Goal: Task Accomplishment & Management: Use online tool/utility

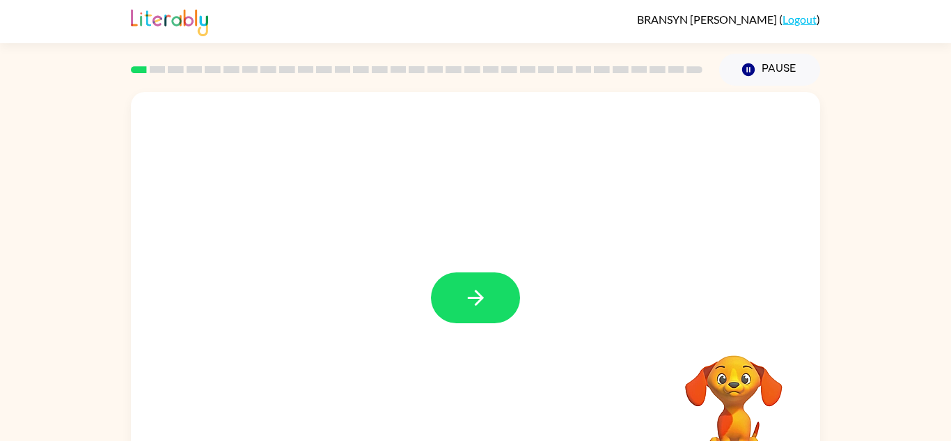
click at [465, 306] on icon "button" at bounding box center [476, 297] width 24 height 24
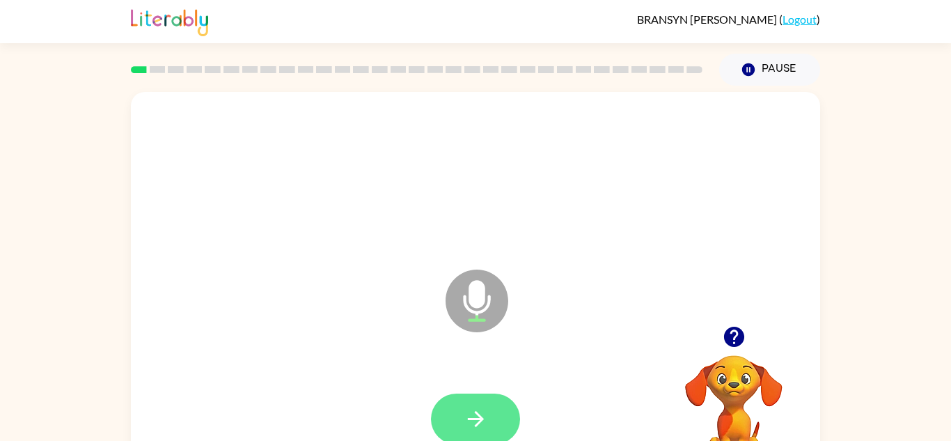
click at [474, 396] on button "button" at bounding box center [475, 418] width 89 height 51
click at [475, 409] on icon "button" at bounding box center [476, 419] width 24 height 24
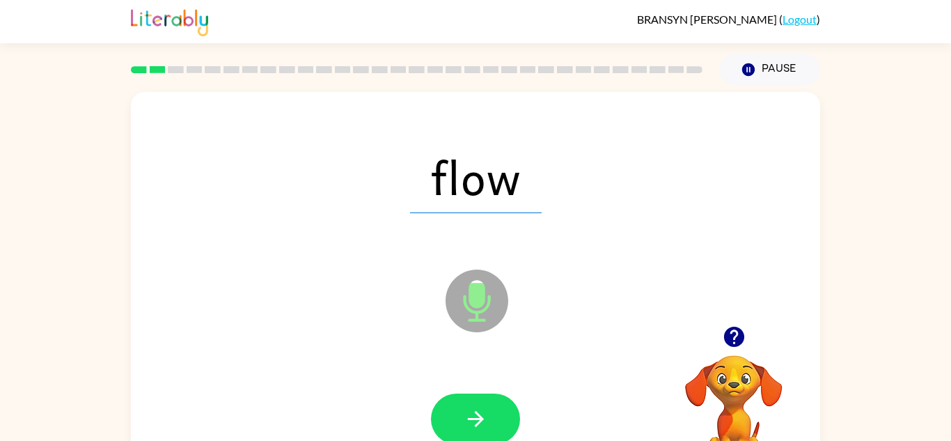
click at [475, 409] on icon "button" at bounding box center [476, 419] width 24 height 24
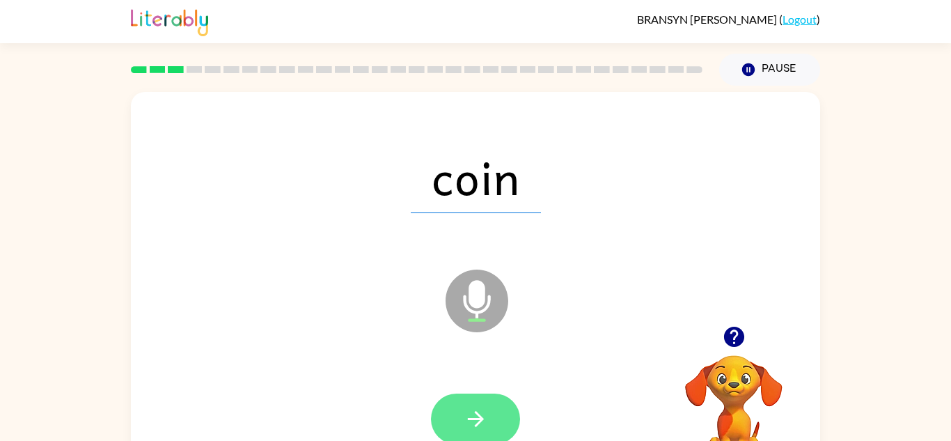
click at [460, 407] on button "button" at bounding box center [475, 418] width 89 height 51
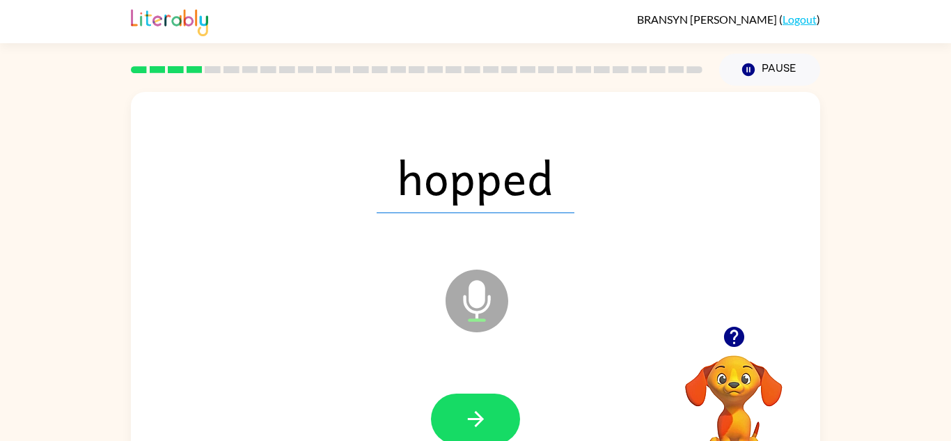
click at [460, 407] on button "button" at bounding box center [475, 418] width 89 height 51
click at [460, 407] on div at bounding box center [475, 418] width 89 height 51
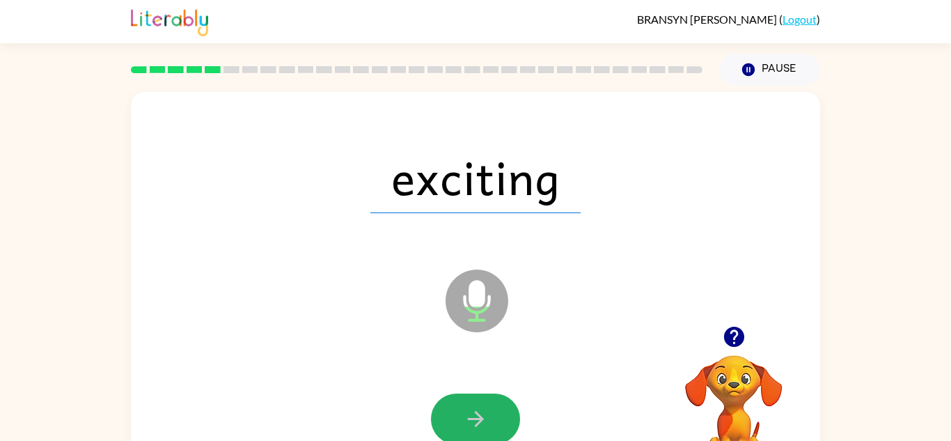
click at [460, 407] on button "button" at bounding box center [475, 418] width 89 height 51
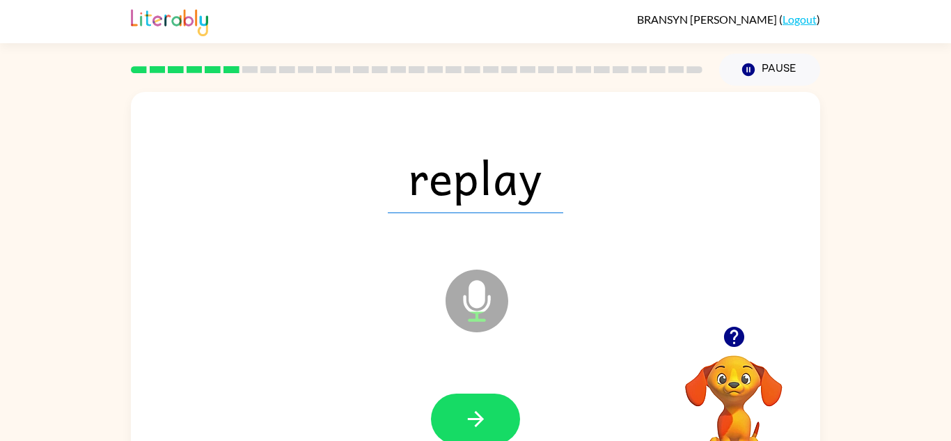
click at [460, 407] on button "button" at bounding box center [475, 418] width 89 height 51
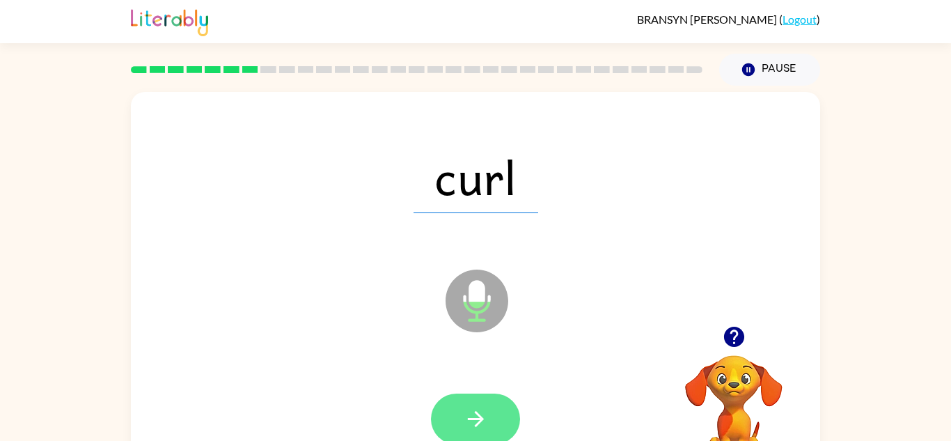
click at [475, 420] on icon "button" at bounding box center [476, 419] width 24 height 24
click at [475, 419] on icon "button" at bounding box center [475, 419] width 16 height 16
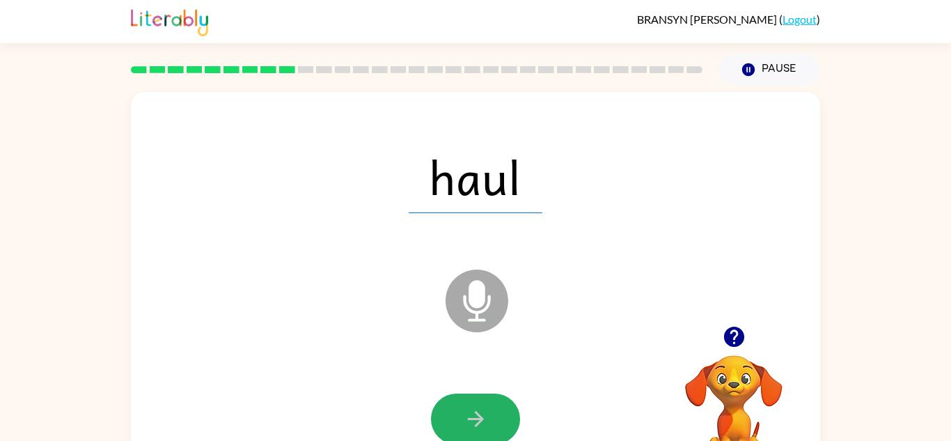
click at [475, 419] on icon "button" at bounding box center [475, 419] width 16 height 16
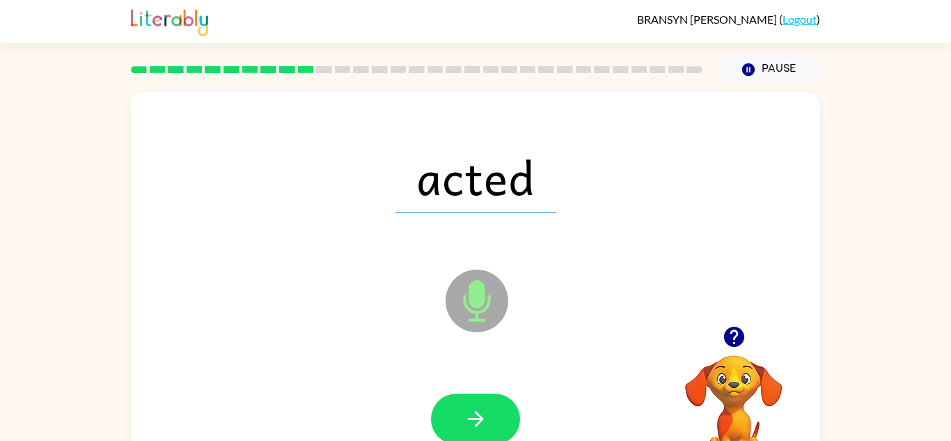
click at [475, 419] on icon "button" at bounding box center [475, 419] width 16 height 16
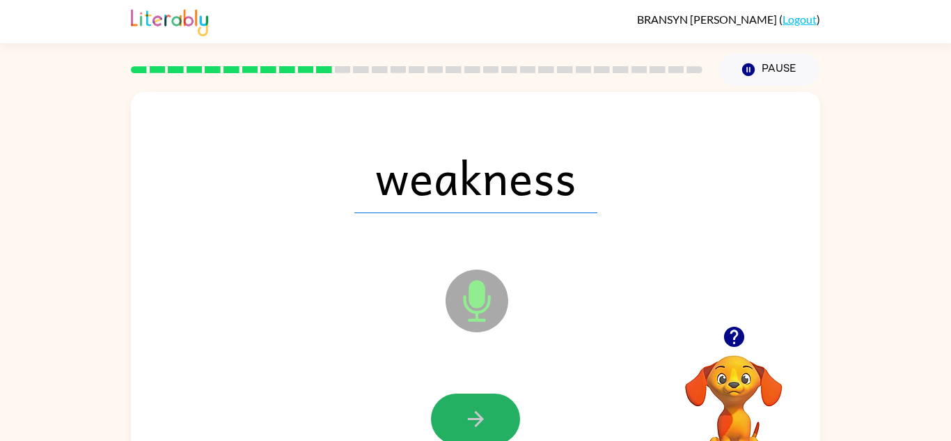
click at [475, 419] on icon "button" at bounding box center [475, 419] width 16 height 16
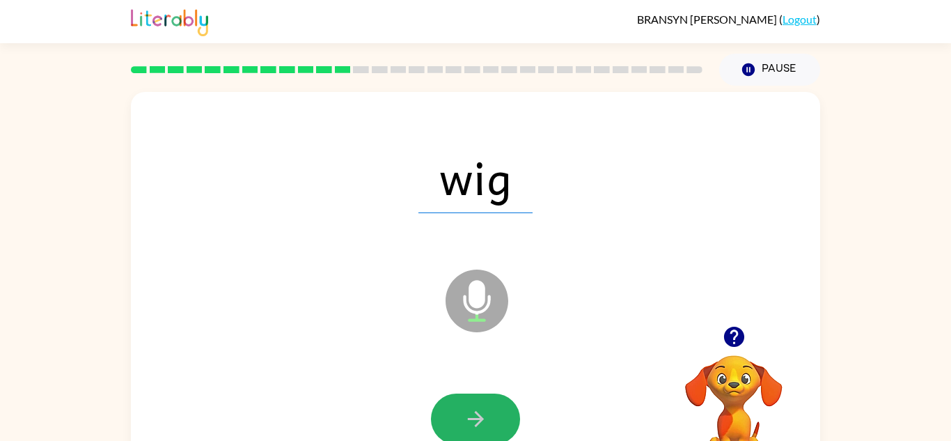
click at [475, 419] on icon "button" at bounding box center [475, 419] width 16 height 16
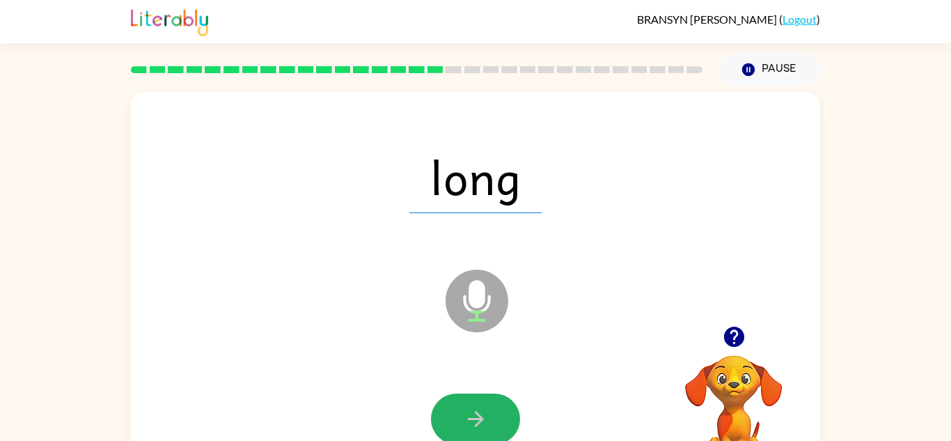
click at [475, 419] on icon "button" at bounding box center [475, 419] width 16 height 16
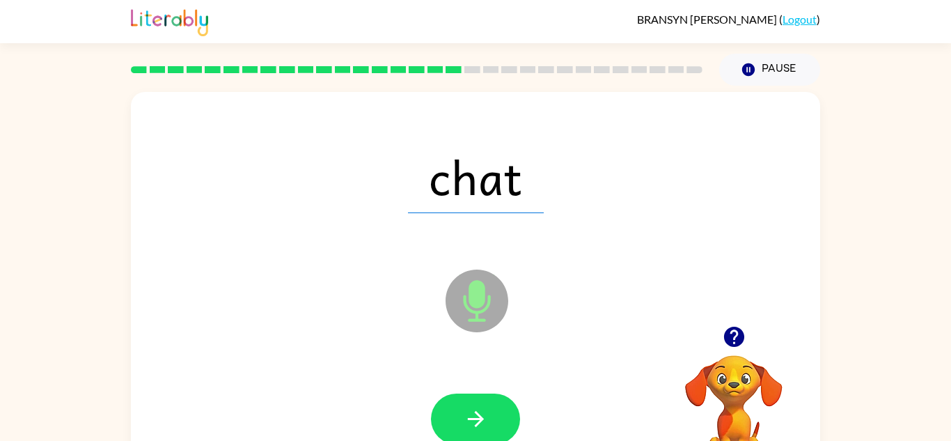
click at [475, 419] on icon "button" at bounding box center [475, 419] width 16 height 16
click at [475, 419] on div at bounding box center [475, 418] width 89 height 51
click at [475, 419] on icon "button" at bounding box center [475, 419] width 16 height 16
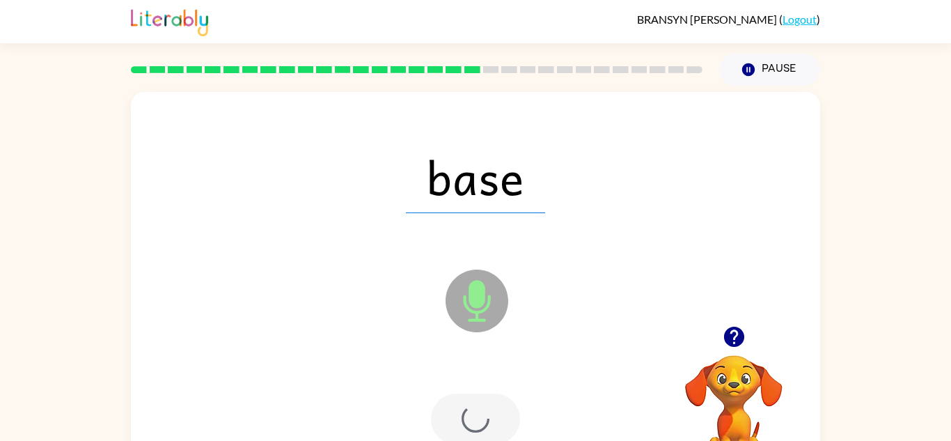
click at [475, 419] on div at bounding box center [475, 418] width 89 height 51
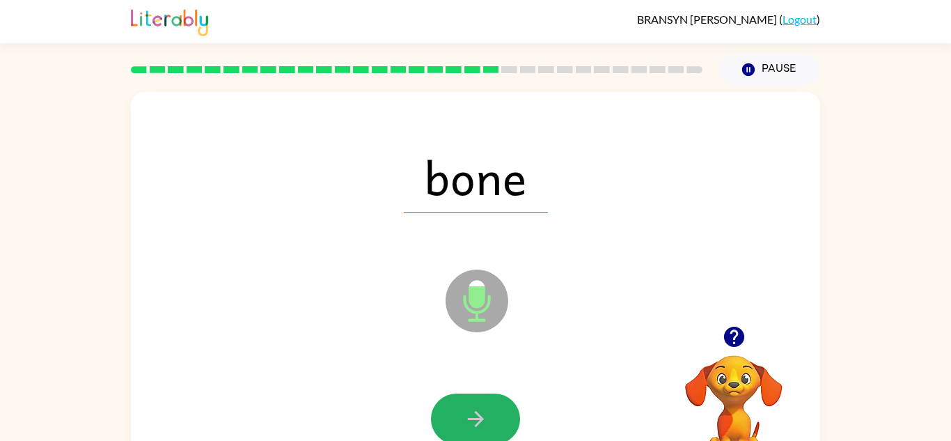
click at [475, 419] on icon "button" at bounding box center [475, 419] width 16 height 16
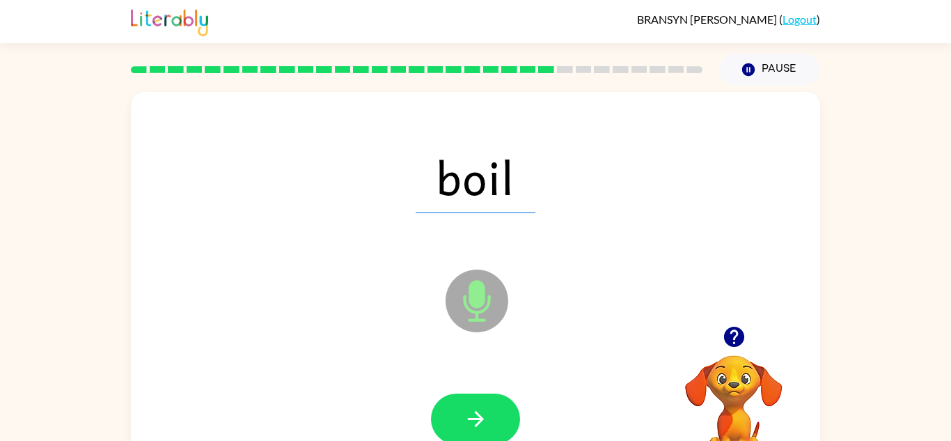
click at [475, 419] on icon "button" at bounding box center [475, 419] width 16 height 16
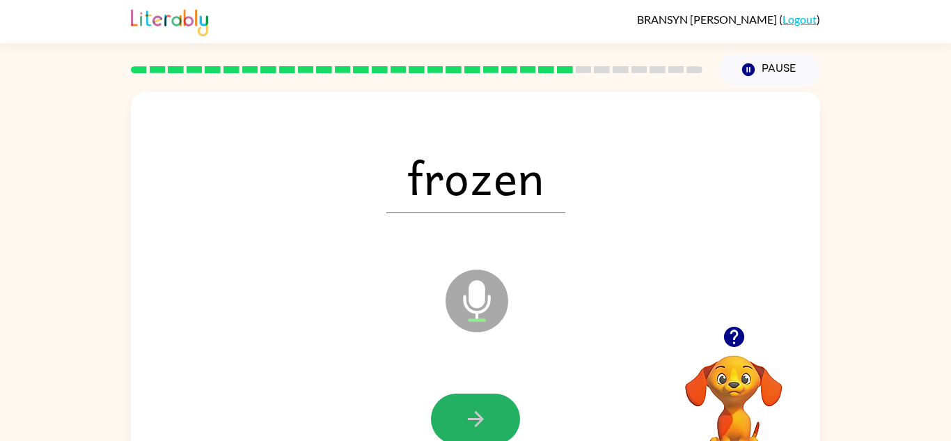
click at [475, 419] on icon "button" at bounding box center [475, 419] width 16 height 16
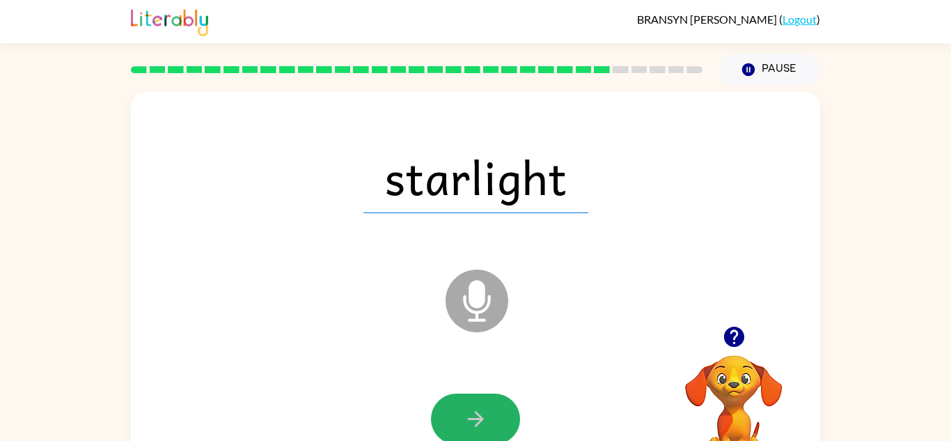
click at [475, 419] on icon "button" at bounding box center [475, 419] width 16 height 16
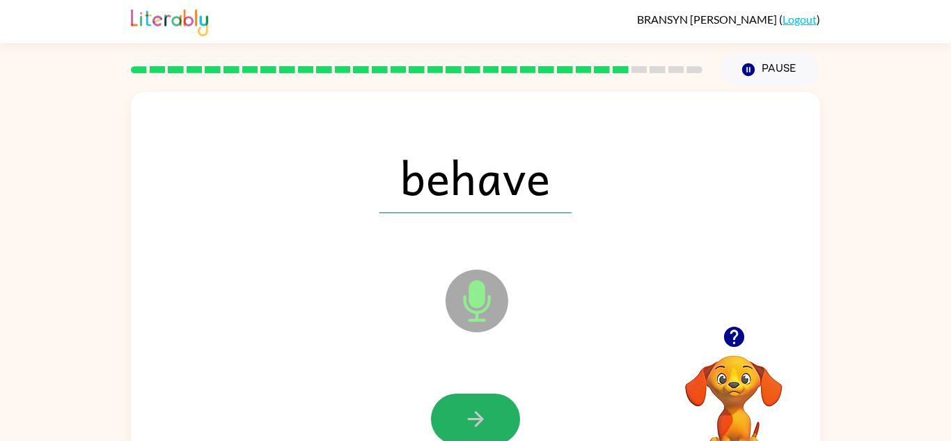
click at [475, 419] on icon "button" at bounding box center [475, 419] width 16 height 16
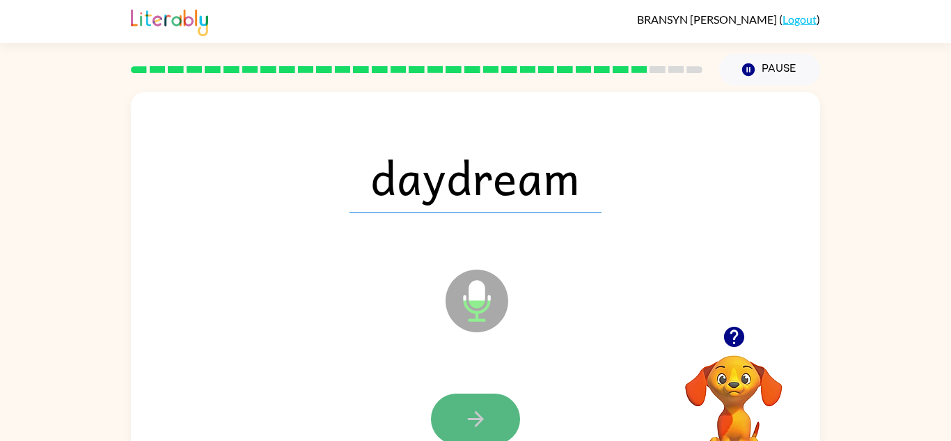
click at [470, 420] on icon "button" at bounding box center [476, 419] width 24 height 24
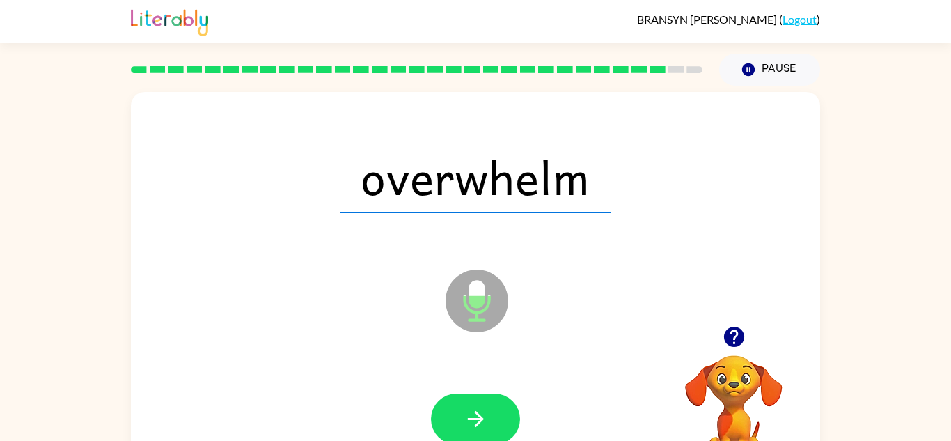
click at [470, 420] on icon "button" at bounding box center [476, 419] width 24 height 24
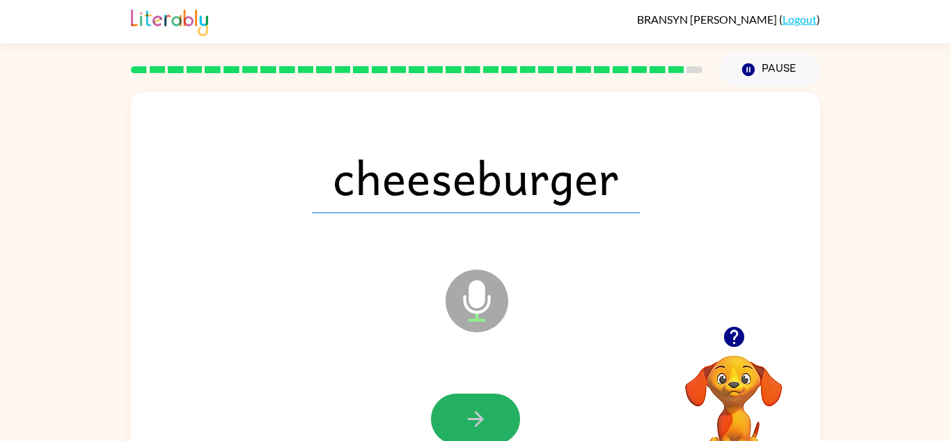
click at [470, 420] on icon "button" at bounding box center [476, 419] width 24 height 24
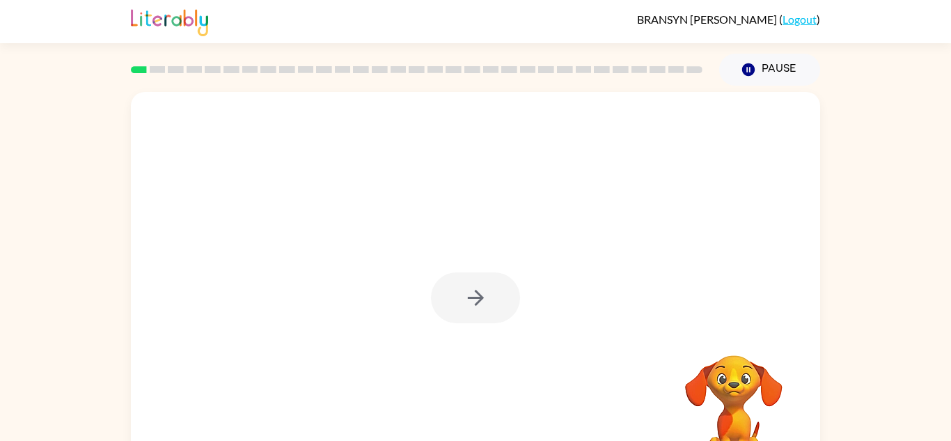
click at [797, 373] on video "Your browser must support playing .mp4 files to use Literably. Please try using…" at bounding box center [733, 403] width 139 height 139
click at [490, 297] on button "button" at bounding box center [475, 297] width 89 height 51
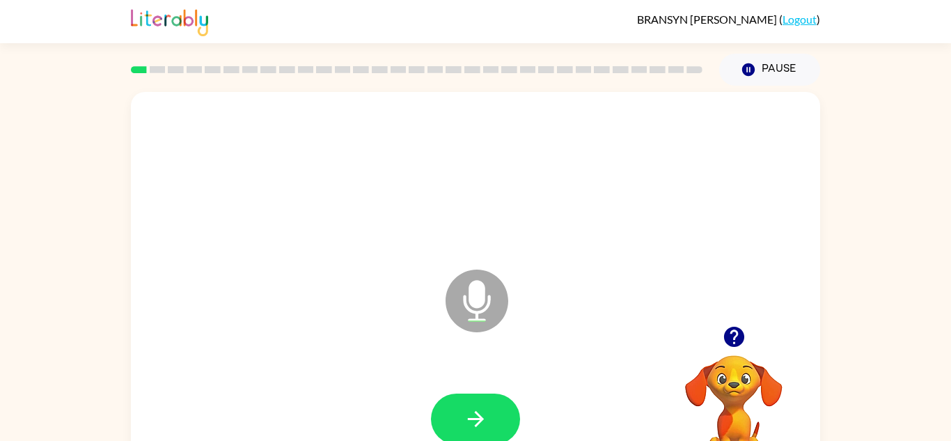
click at [490, 297] on icon "Microphone The Microphone is here when it is your turn to talk" at bounding box center [546, 318] width 209 height 104
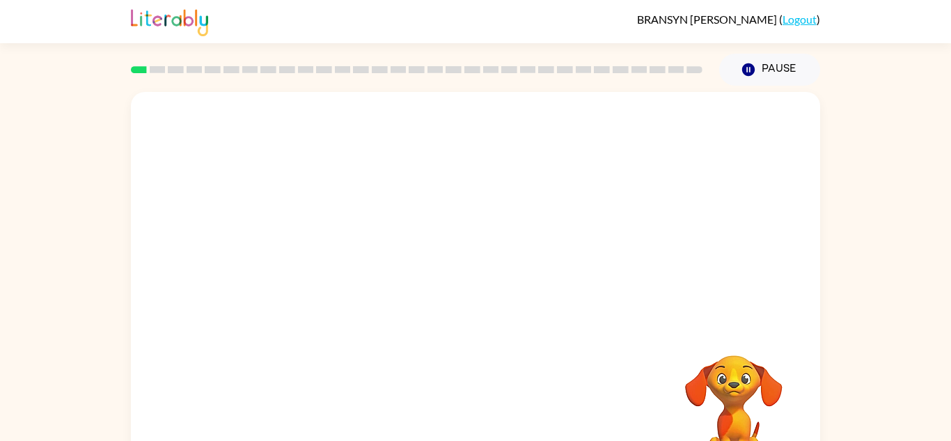
click at [492, 415] on div "Your browser must support playing .mp4 files to use Literably. Please try using…" at bounding box center [475, 291] width 689 height 398
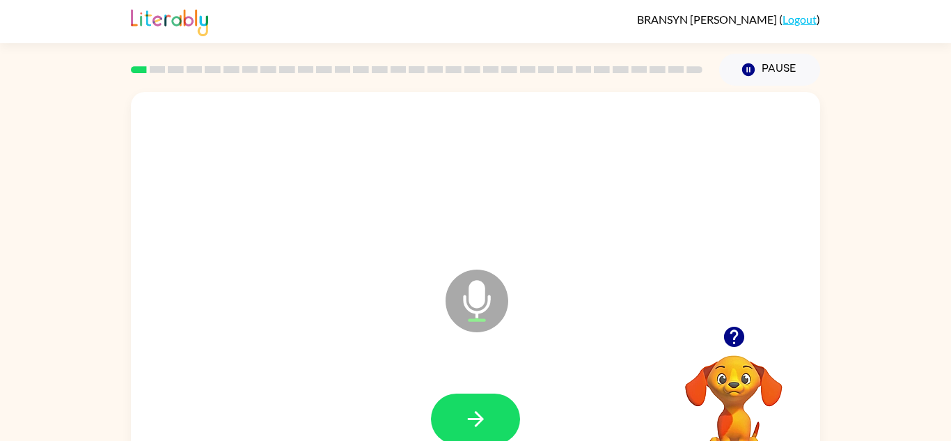
click at [492, 415] on button "button" at bounding box center [475, 418] width 89 height 51
click at [493, 416] on button "button" at bounding box center [475, 418] width 89 height 51
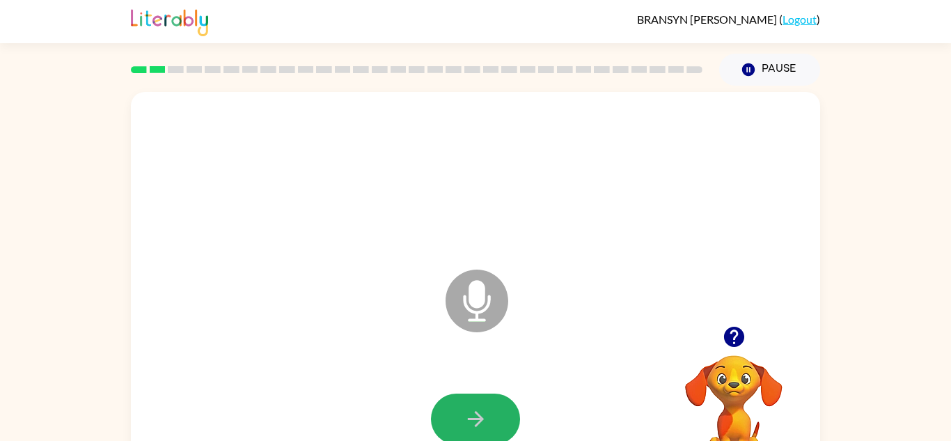
click at [493, 416] on button "button" at bounding box center [475, 418] width 89 height 51
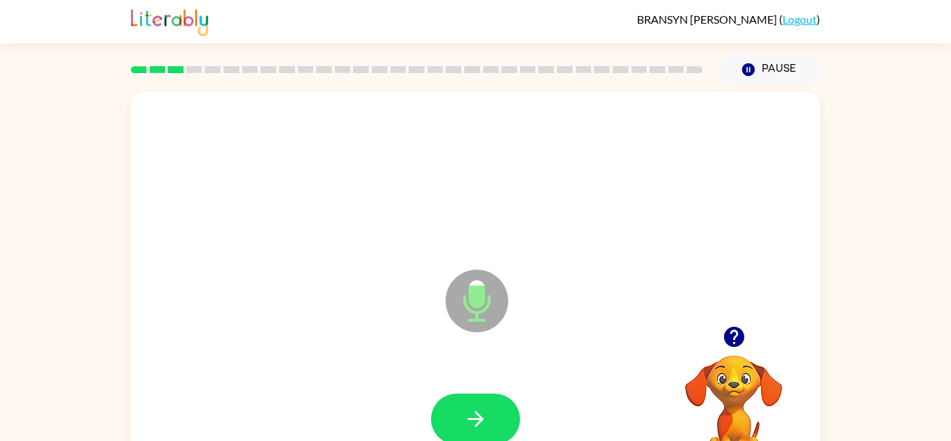
click at [493, 416] on button "button" at bounding box center [475, 418] width 89 height 51
click at [480, 409] on icon "button" at bounding box center [476, 419] width 24 height 24
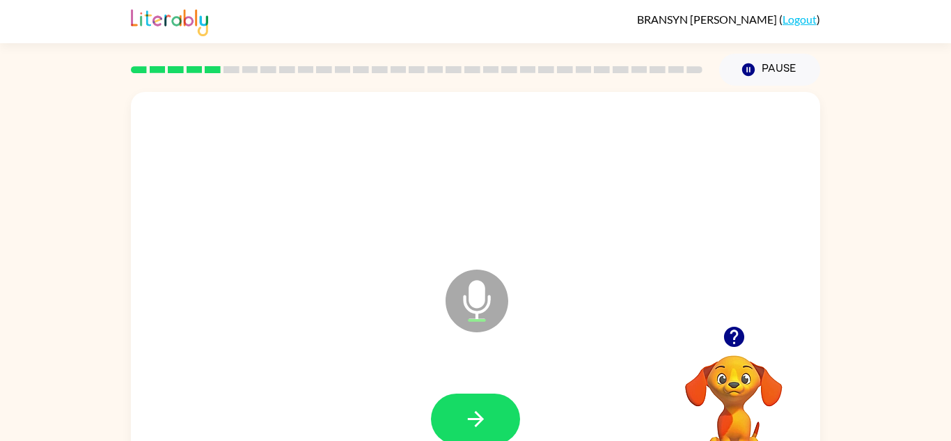
click at [480, 409] on icon "button" at bounding box center [476, 419] width 24 height 24
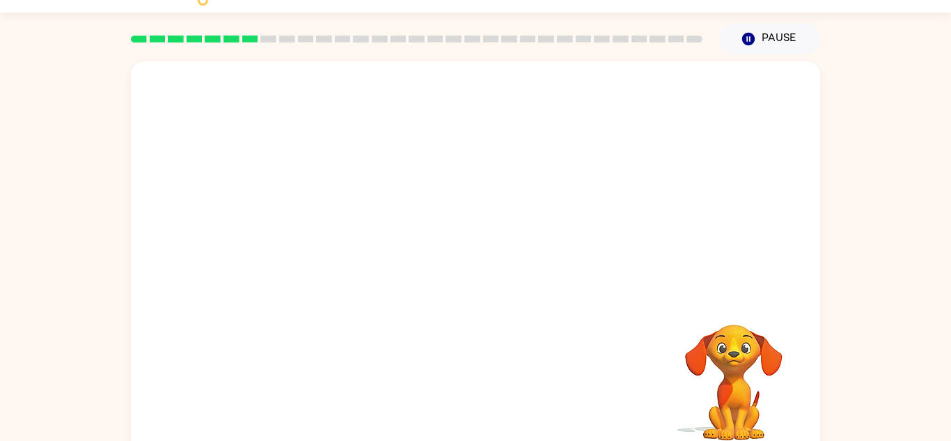
scroll to position [49, 0]
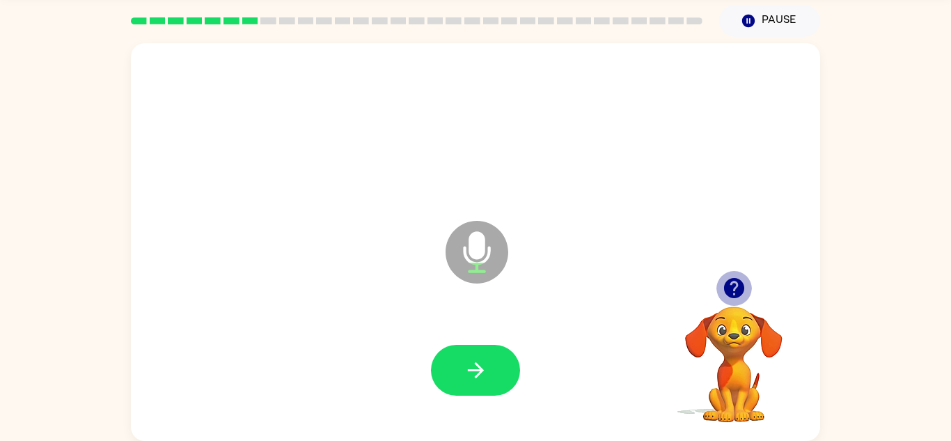
click at [730, 281] on icon "button" at bounding box center [733, 288] width 20 height 20
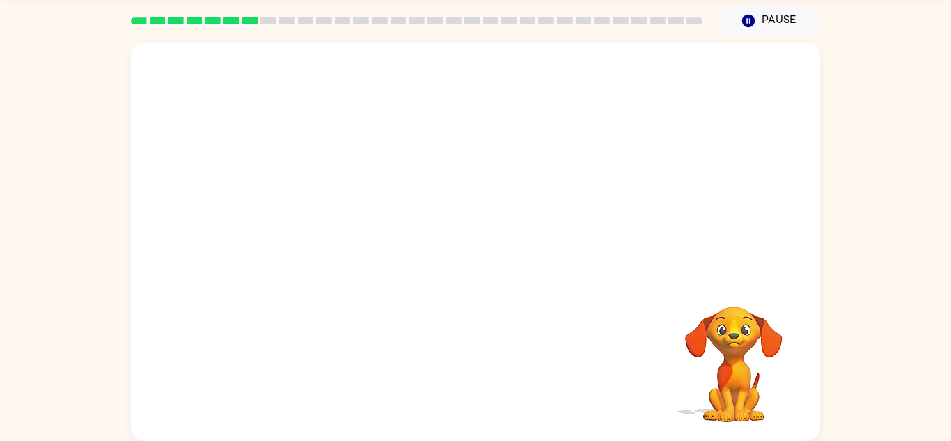
click at [738, 305] on video "Your browser must support playing .mp4 files to use Literably. Please try using…" at bounding box center [733, 354] width 139 height 139
click at [744, 331] on video "Your browser must support playing .mp4 files to use Literably. Please try using…" at bounding box center [733, 354] width 139 height 139
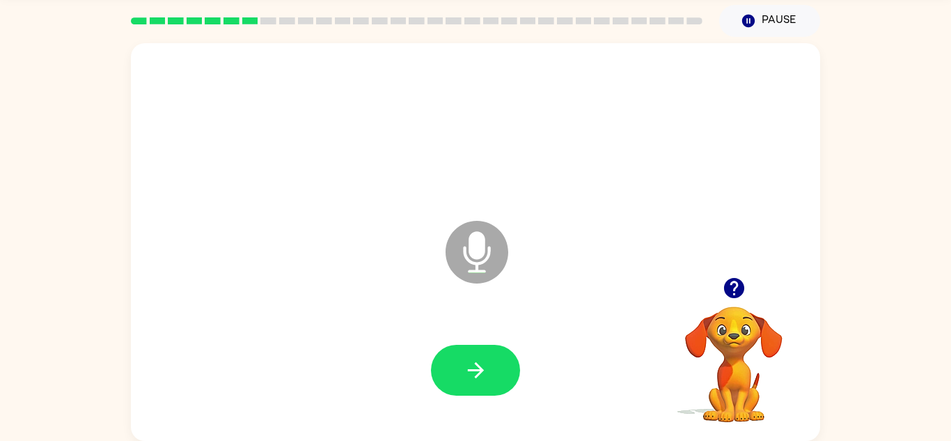
click at [737, 283] on icon "button" at bounding box center [734, 288] width 24 height 24
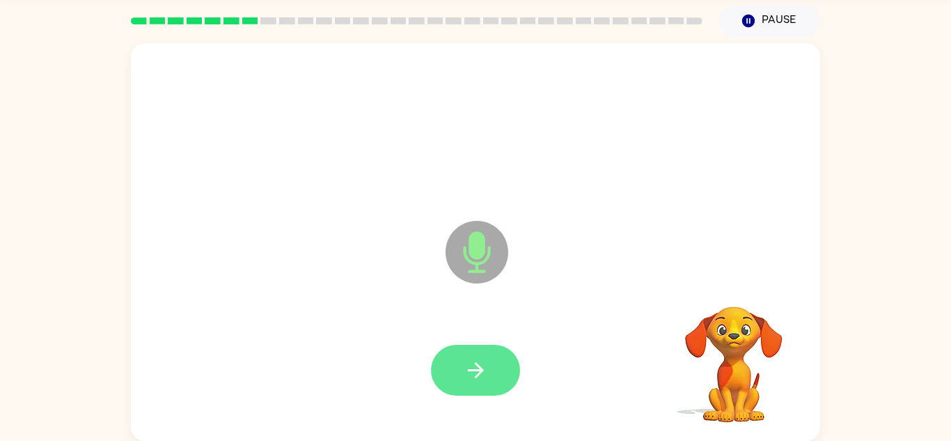
click at [489, 354] on button "button" at bounding box center [475, 370] width 89 height 51
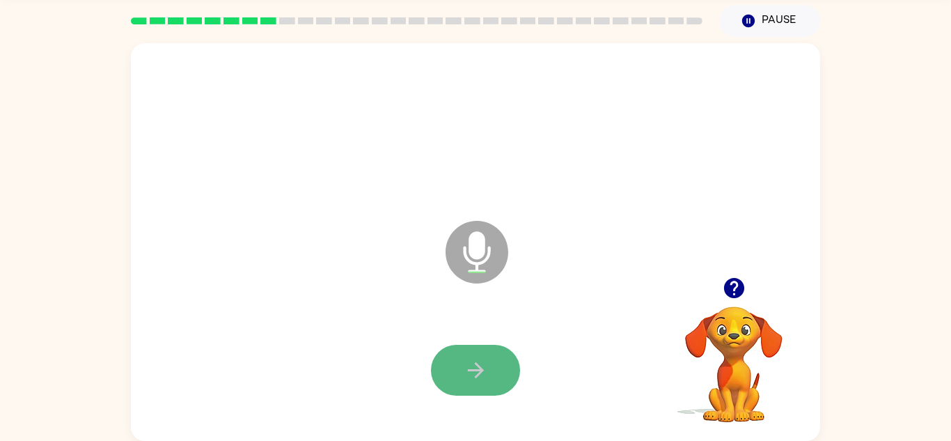
click at [474, 368] on icon "button" at bounding box center [476, 370] width 24 height 24
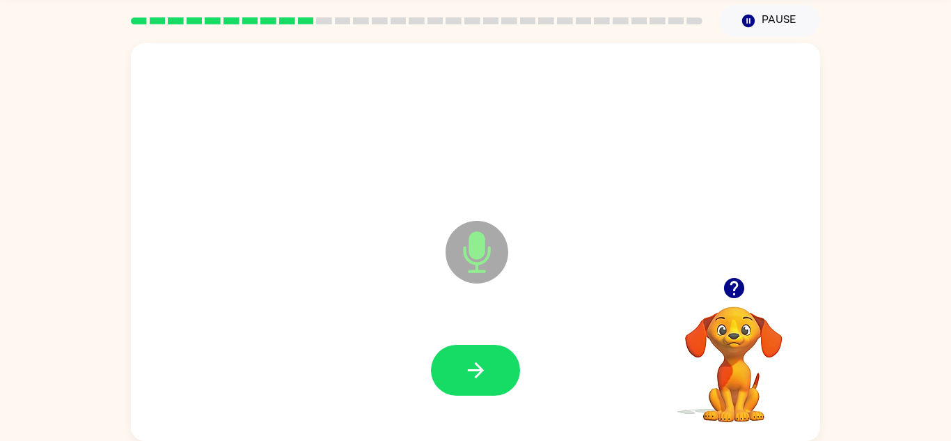
click at [474, 368] on icon "button" at bounding box center [476, 370] width 24 height 24
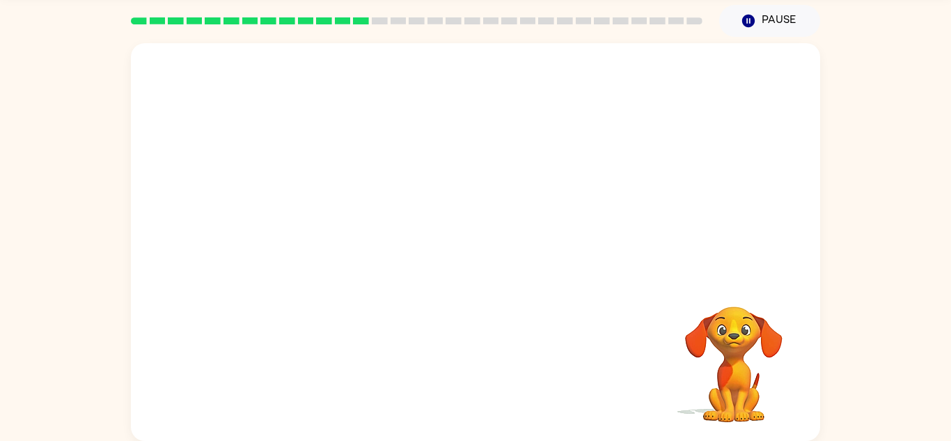
click at [360, 18] on rect at bounding box center [361, 20] width 16 height 7
drag, startPoint x: 357, startPoint y: 19, endPoint x: 225, endPoint y: 17, distance: 132.3
click at [225, 17] on div at bounding box center [417, 20] width 572 height 7
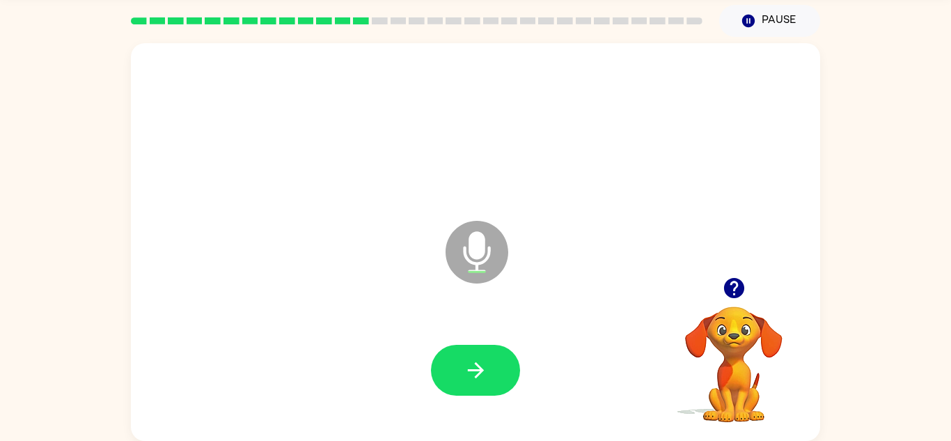
scroll to position [0, 0]
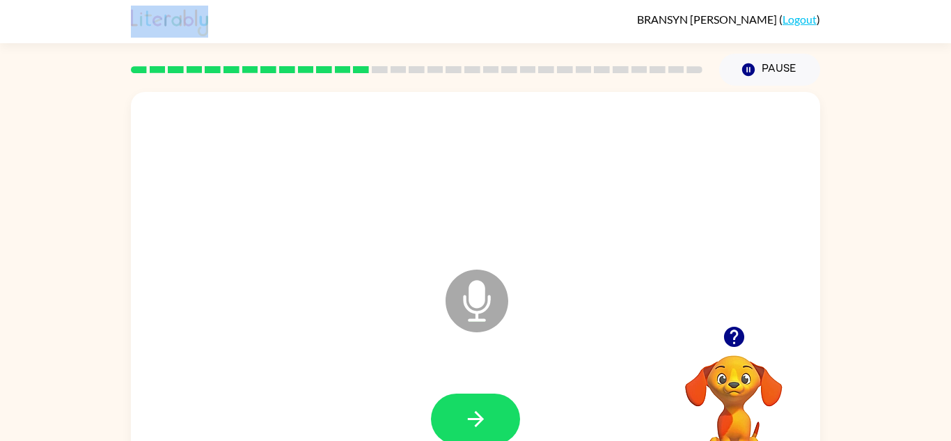
drag, startPoint x: 225, startPoint y: 17, endPoint x: 850, endPoint y: 42, distance: 625.8
click at [850, 42] on div "BRANSYN WHEELER ( Logout ) Pause Pause Microphone The Microphone is here when i…" at bounding box center [475, 244] width 951 height 489
click at [825, 144] on div "Microphone The Microphone is here when it is your turn to talk Your browser mus…" at bounding box center [475, 288] width 951 height 404
drag, startPoint x: 789, startPoint y: 73, endPoint x: 833, endPoint y: 114, distance: 60.1
click at [833, 114] on div "BRANSYN WHEELER ( Logout ) Pause Pause Microphone The Microphone is here when i…" at bounding box center [475, 244] width 951 height 489
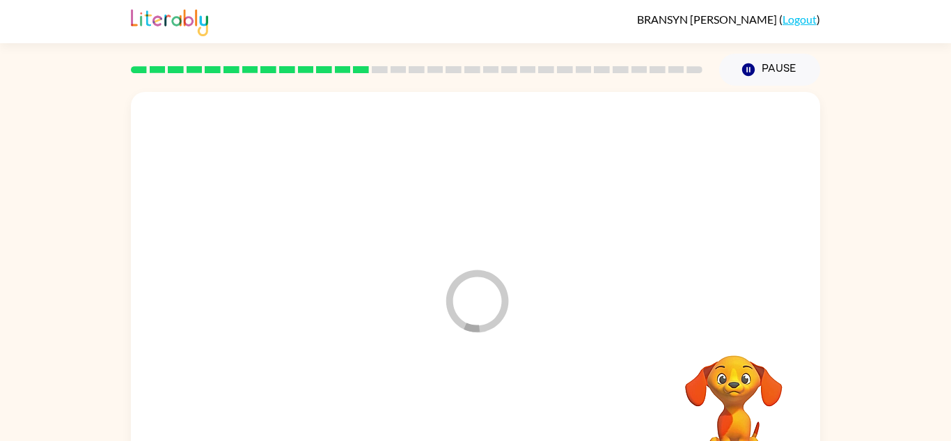
drag, startPoint x: 841, startPoint y: 91, endPoint x: 856, endPoint y: 136, distance: 46.9
click at [856, 136] on div "Loader Your response is being sent to our graders Your browser must support pla…" at bounding box center [475, 288] width 951 height 404
click at [742, 235] on div at bounding box center [475, 291] width 689 height 398
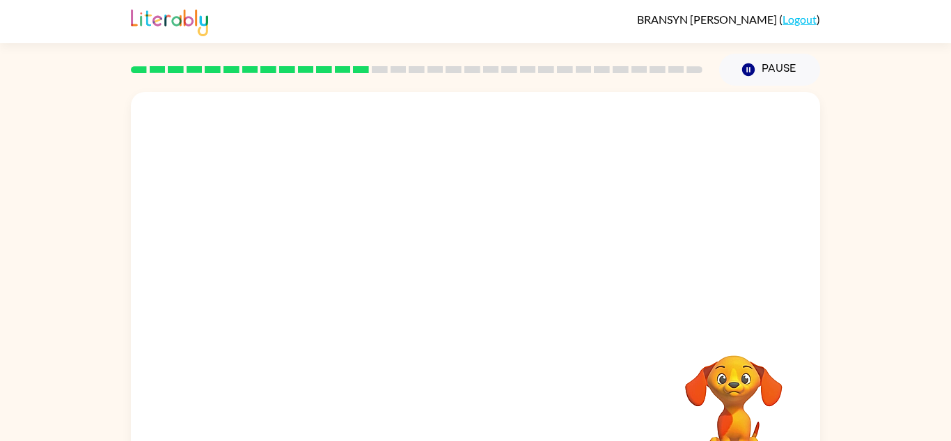
click at [742, 235] on div at bounding box center [475, 291] width 689 height 398
click at [741, 237] on div at bounding box center [475, 291] width 689 height 398
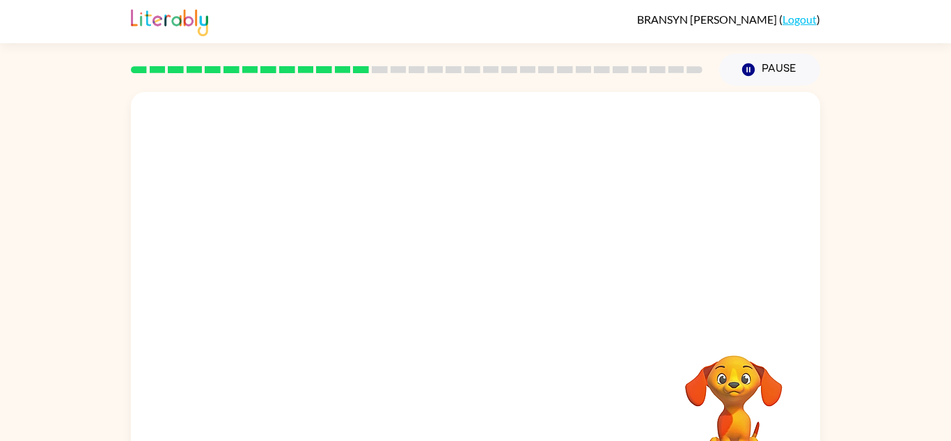
click at [741, 237] on div at bounding box center [475, 291] width 689 height 398
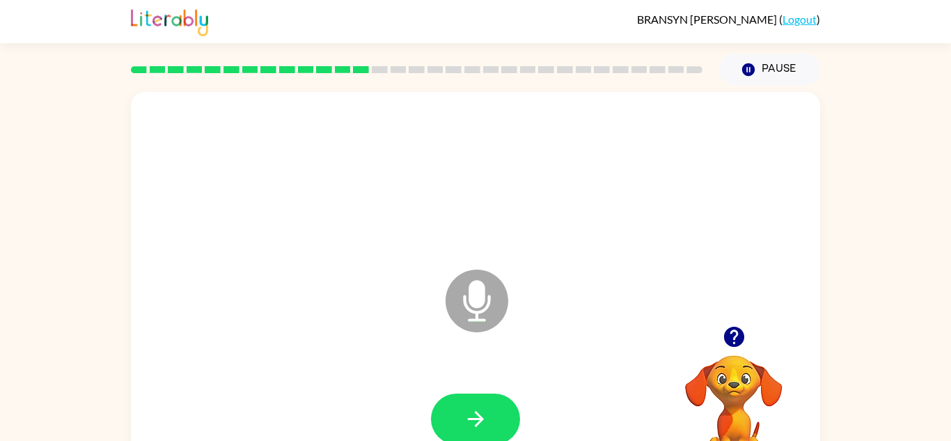
click at [741, 237] on div "Microphone The Microphone is here when it is your turn to talk" at bounding box center [475, 291] width 689 height 398
click at [471, 431] on button "button" at bounding box center [475, 418] width 89 height 51
click at [476, 435] on button "button" at bounding box center [475, 418] width 89 height 51
click at [462, 410] on button "button" at bounding box center [475, 418] width 89 height 51
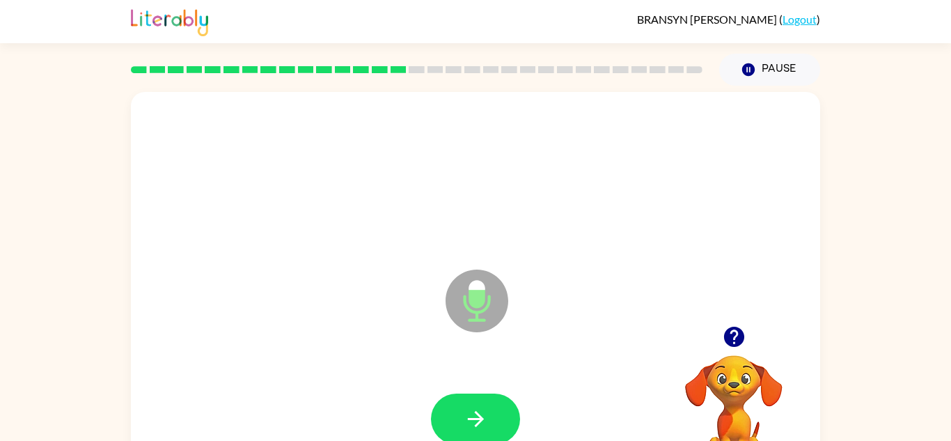
click at [462, 410] on button "button" at bounding box center [475, 418] width 89 height 51
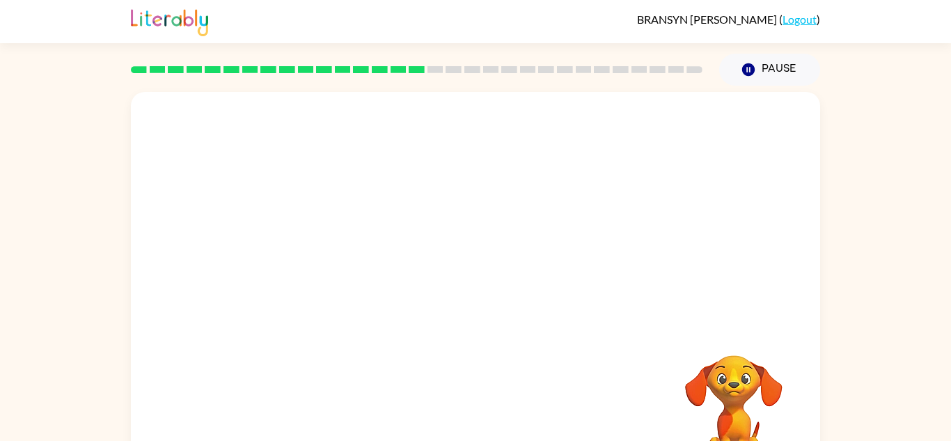
click at [462, 410] on div at bounding box center [475, 419] width 661 height 114
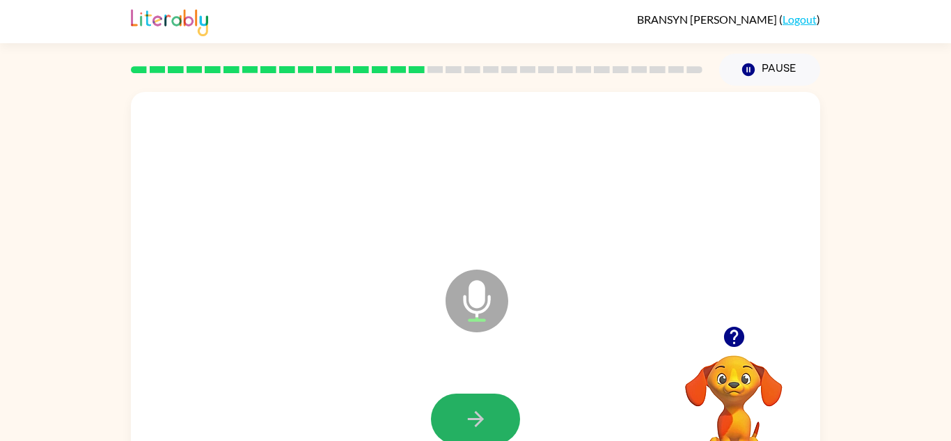
click at [462, 410] on button "button" at bounding box center [475, 418] width 89 height 51
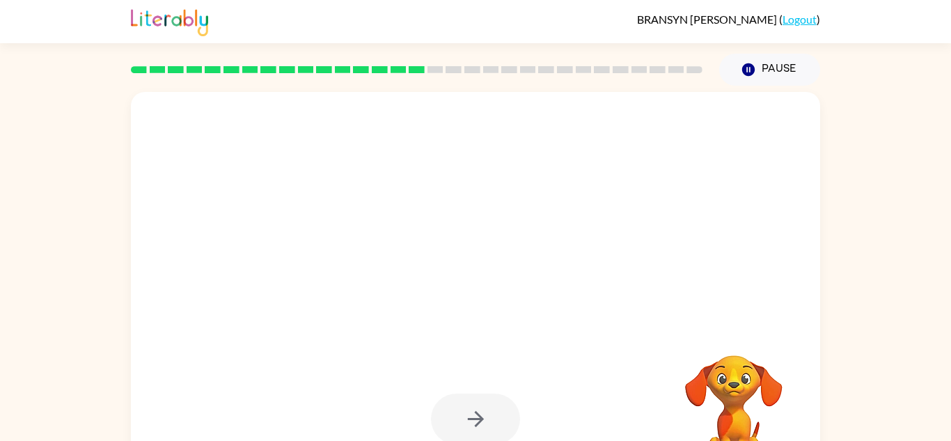
click at [462, 410] on div at bounding box center [475, 418] width 89 height 51
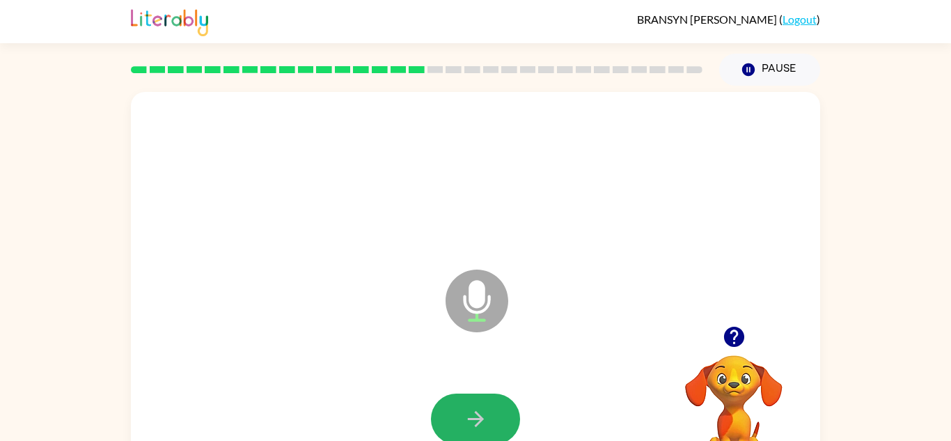
click at [462, 410] on button "button" at bounding box center [475, 418] width 89 height 51
click at [464, 410] on icon "button" at bounding box center [476, 419] width 24 height 24
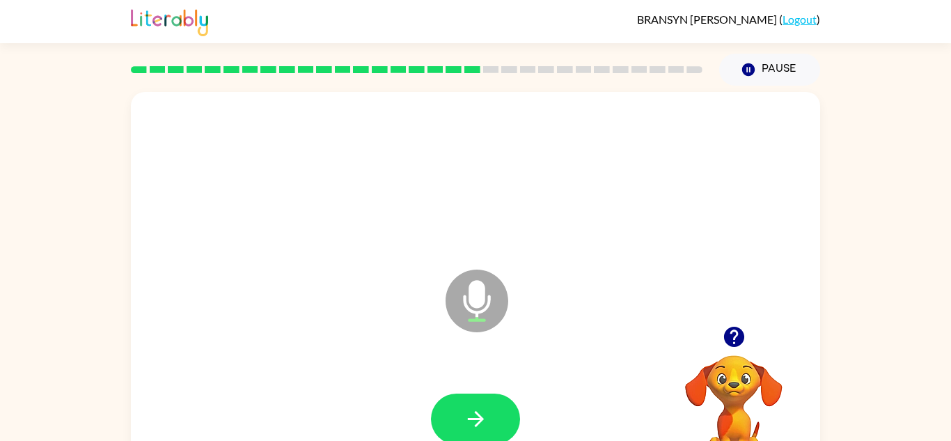
click at [464, 410] on icon "button" at bounding box center [476, 419] width 24 height 24
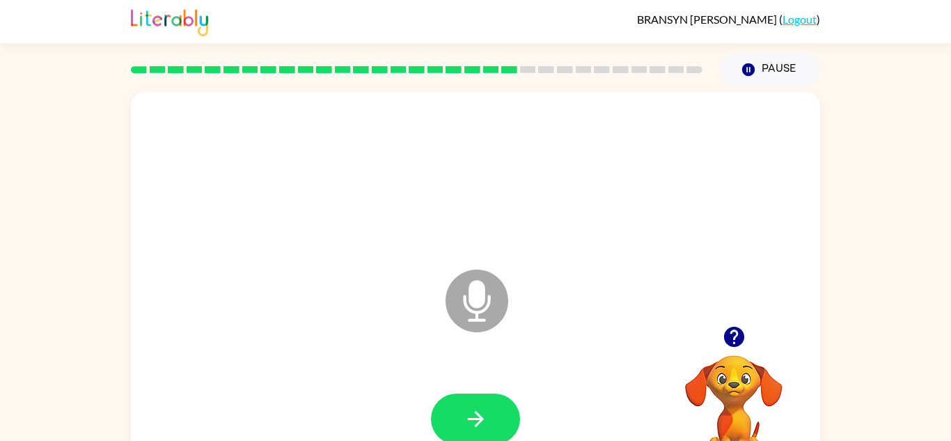
click at [733, 338] on icon "button" at bounding box center [733, 337] width 20 height 20
click at [479, 418] on icon "button" at bounding box center [475, 419] width 16 height 16
click at [480, 421] on icon "button" at bounding box center [475, 419] width 16 height 16
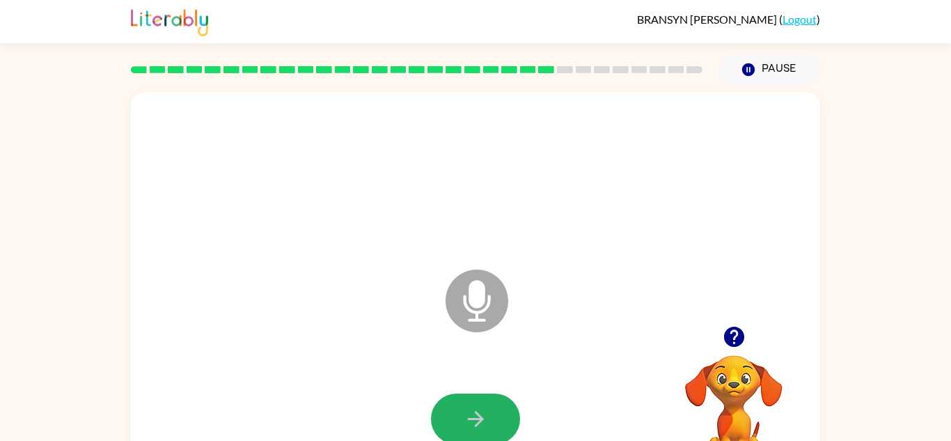
click at [480, 421] on icon "button" at bounding box center [475, 419] width 16 height 16
click at [746, 370] on video "Your browser must support playing .mp4 files to use Literably. Please try using…" at bounding box center [733, 403] width 139 height 139
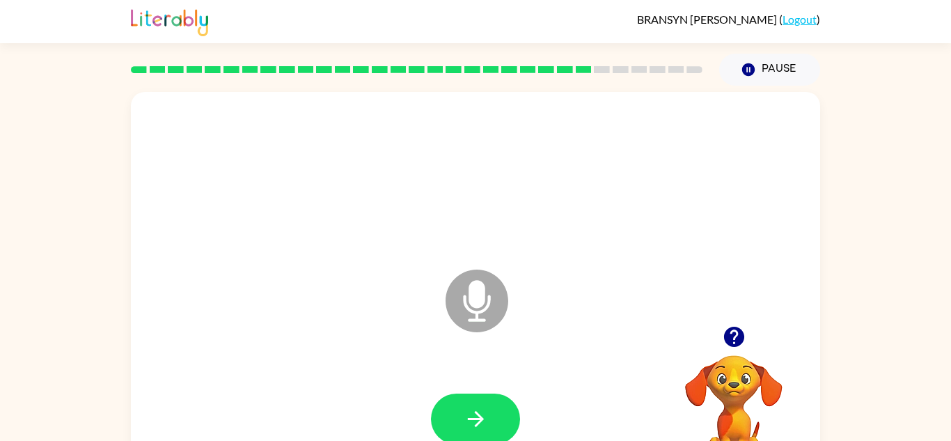
click at [730, 399] on video "Your browser must support playing .mp4 files to use Literably. Please try using…" at bounding box center [733, 403] width 139 height 139
click at [722, 398] on video "Your browser must support playing .mp4 files to use Literably. Please try using…" at bounding box center [733, 403] width 139 height 139
click at [712, 396] on video "Your browser must support playing .mp4 files to use Literably. Please try using…" at bounding box center [733, 403] width 139 height 139
click at [746, 337] on icon "button" at bounding box center [734, 336] width 24 height 24
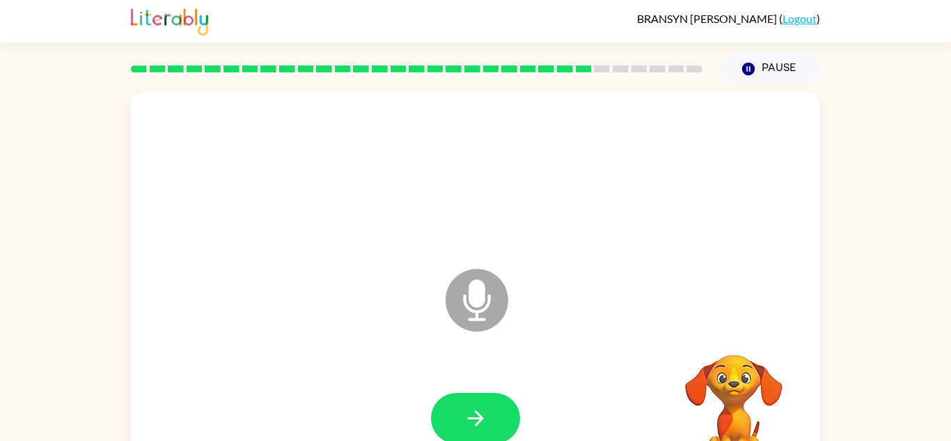
click at [749, 334] on video "Your browser must support playing .mp4 files to use Literably. Please try using…" at bounding box center [733, 402] width 139 height 139
click at [739, 338] on video "Your browser must support playing .mp4 files to use Literably. Please try using…" at bounding box center [733, 402] width 139 height 139
click at [483, 411] on icon "button" at bounding box center [476, 418] width 24 height 24
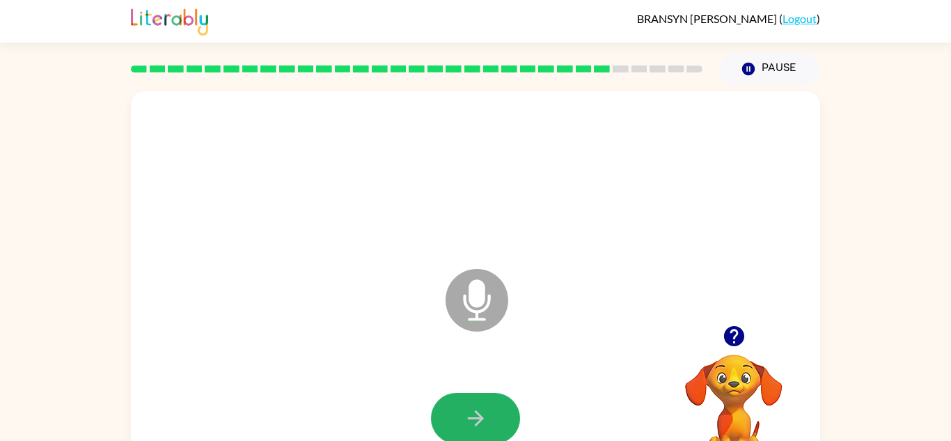
click at [483, 411] on icon "button" at bounding box center [476, 418] width 24 height 24
click at [483, 410] on icon "button" at bounding box center [476, 418] width 24 height 24
click at [483, 412] on icon "button" at bounding box center [476, 418] width 24 height 24
click at [483, 412] on div at bounding box center [475, 418] width 89 height 51
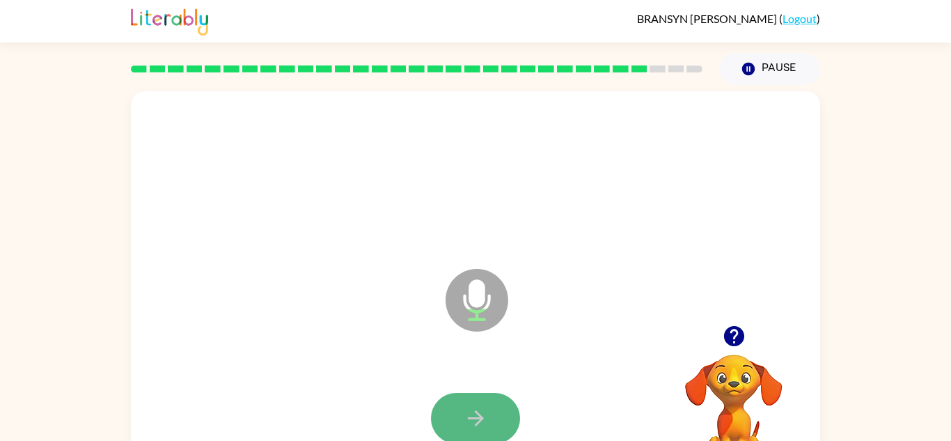
click at [483, 414] on icon "button" at bounding box center [476, 418] width 24 height 24
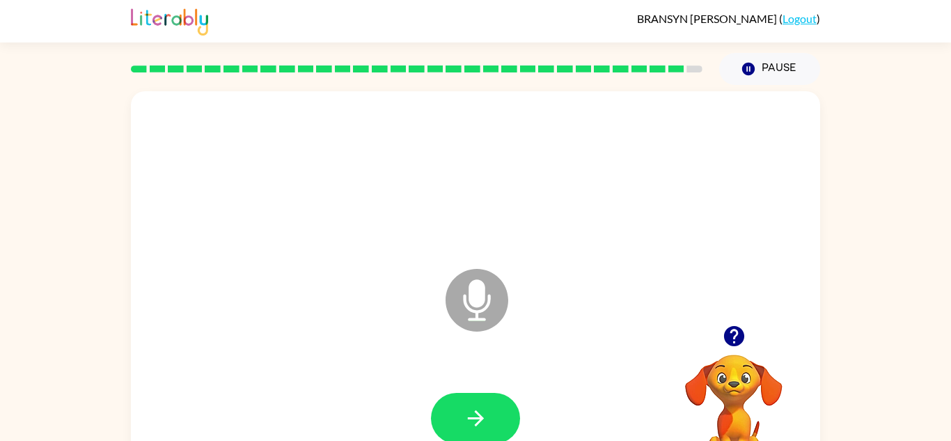
click at [483, 414] on icon "button" at bounding box center [476, 418] width 24 height 24
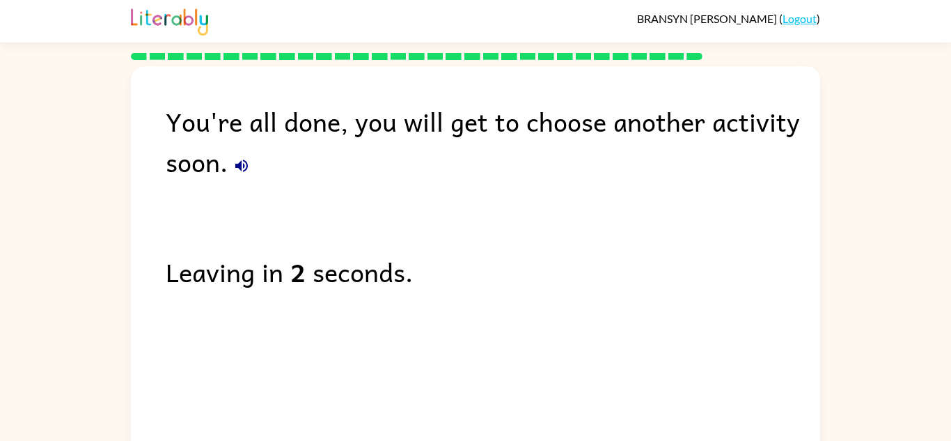
click at [248, 166] on icon "button" at bounding box center [241, 165] width 17 height 17
